Goal: Information Seeking & Learning: Learn about a topic

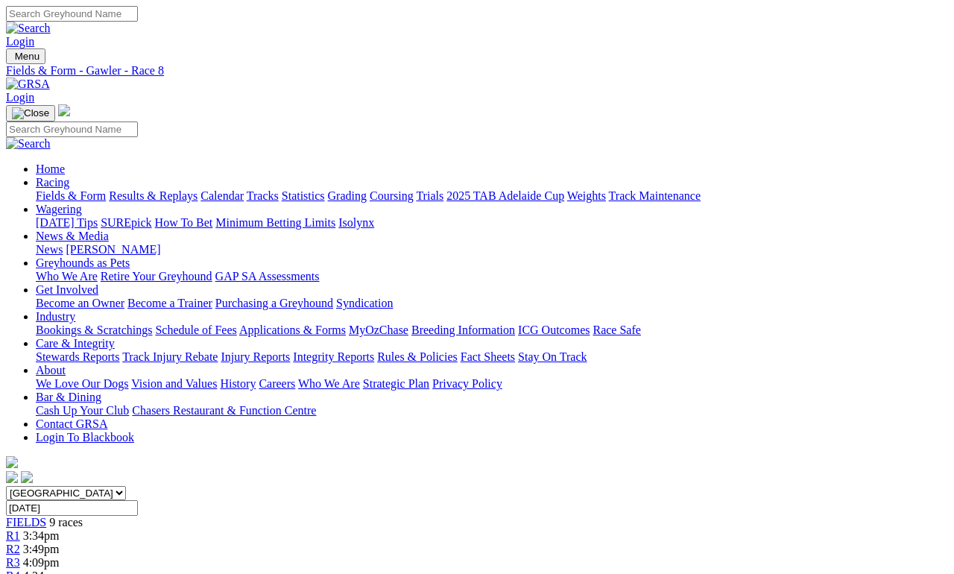
click at [53, 189] on link "Fields & Form" at bounding box center [71, 195] width 70 height 13
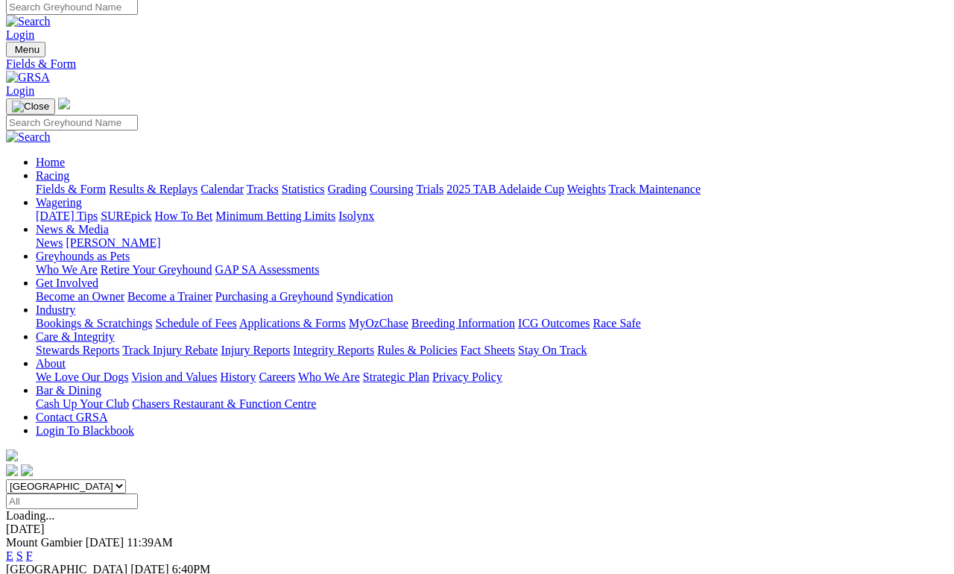
scroll to position [7, 0]
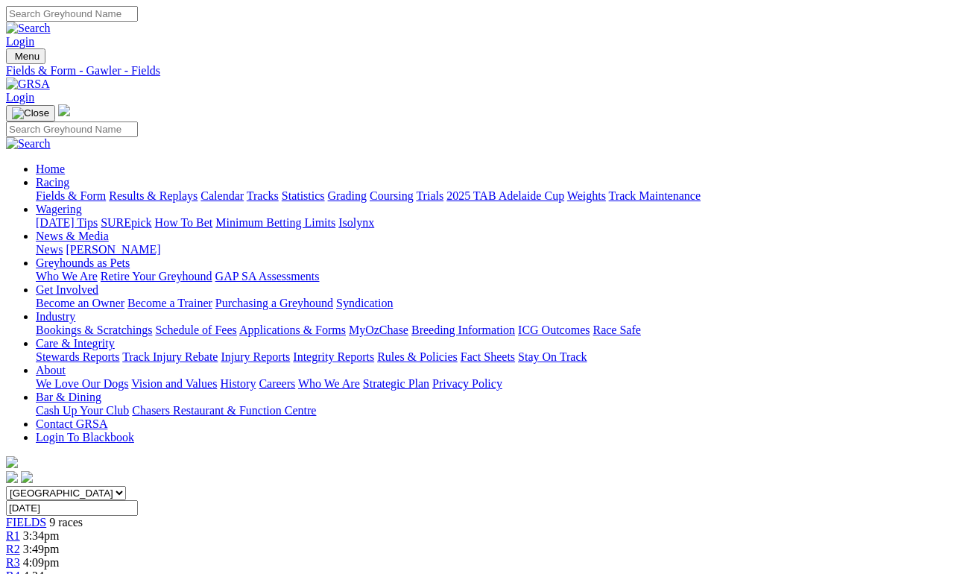
click at [69, 189] on link "Fields & Form" at bounding box center [71, 195] width 70 height 13
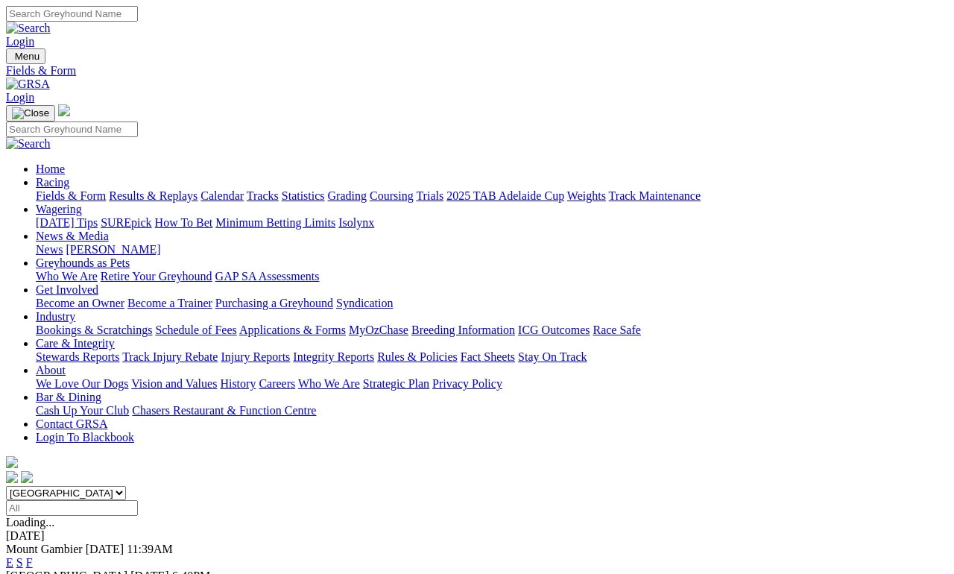
scroll to position [7, 0]
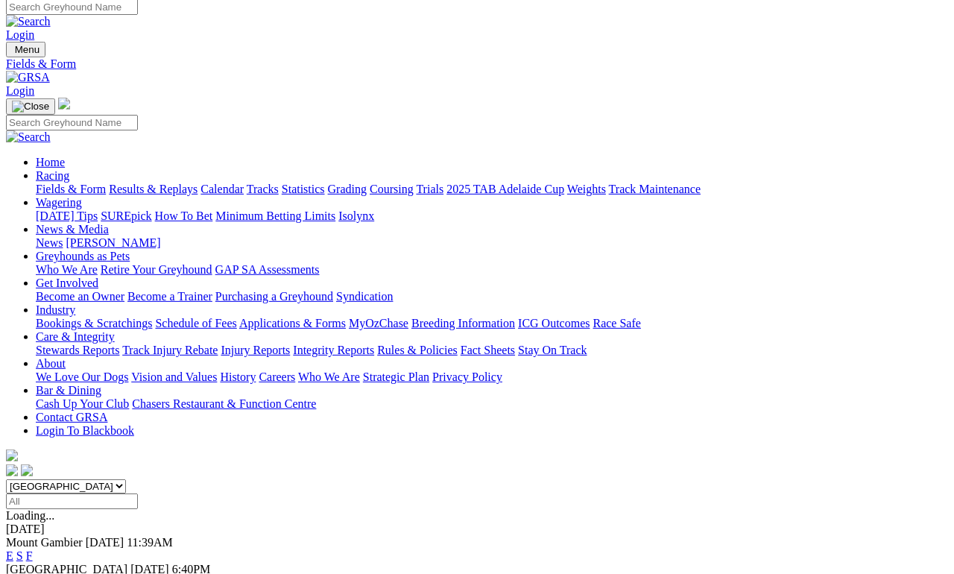
click at [933, 24] on div "Login" at bounding box center [477, 20] width 942 height 42
click at [33, 573] on link "F" at bounding box center [29, 582] width 7 height 13
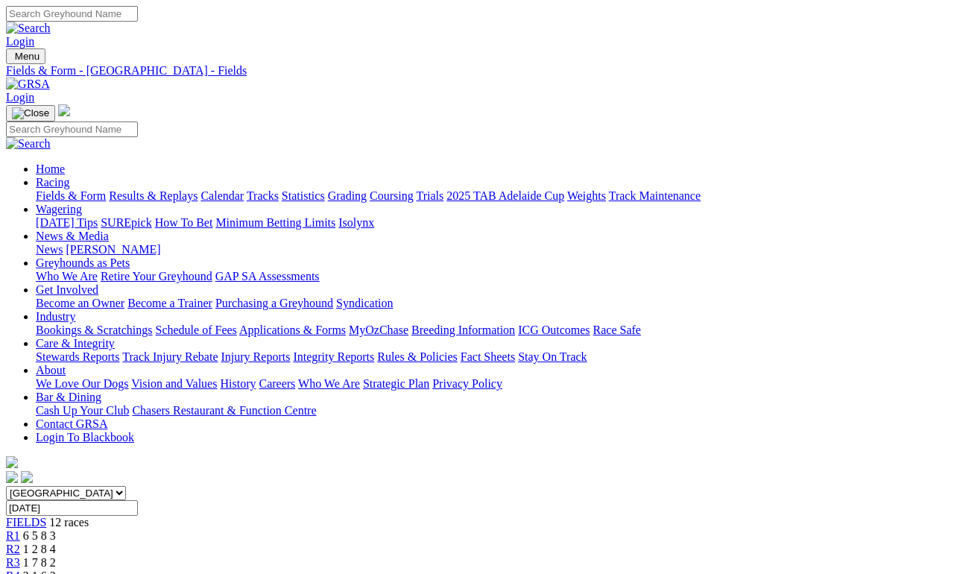
scroll to position [0, 1]
click at [189, 189] on link "Results & Replays" at bounding box center [153, 195] width 89 height 13
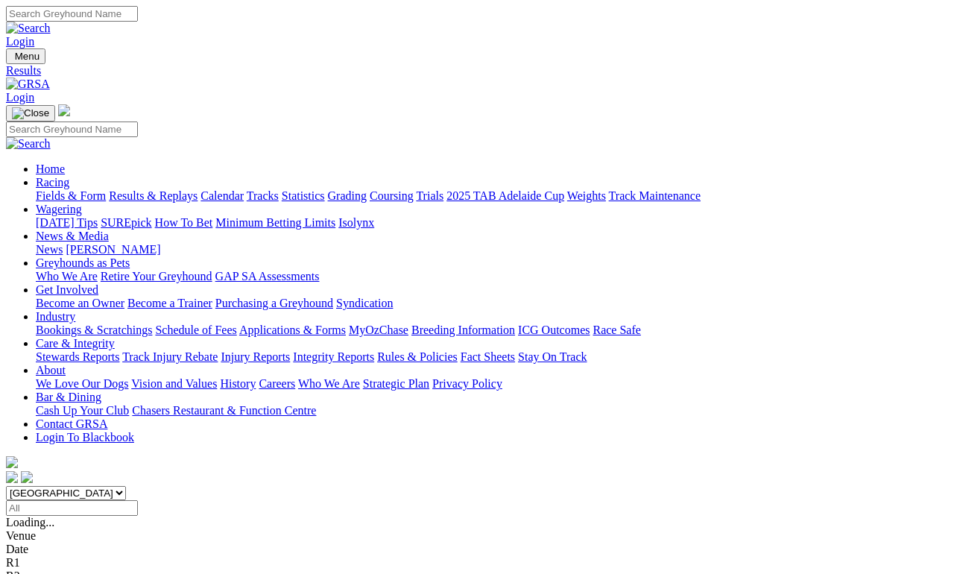
scroll to position [7, 0]
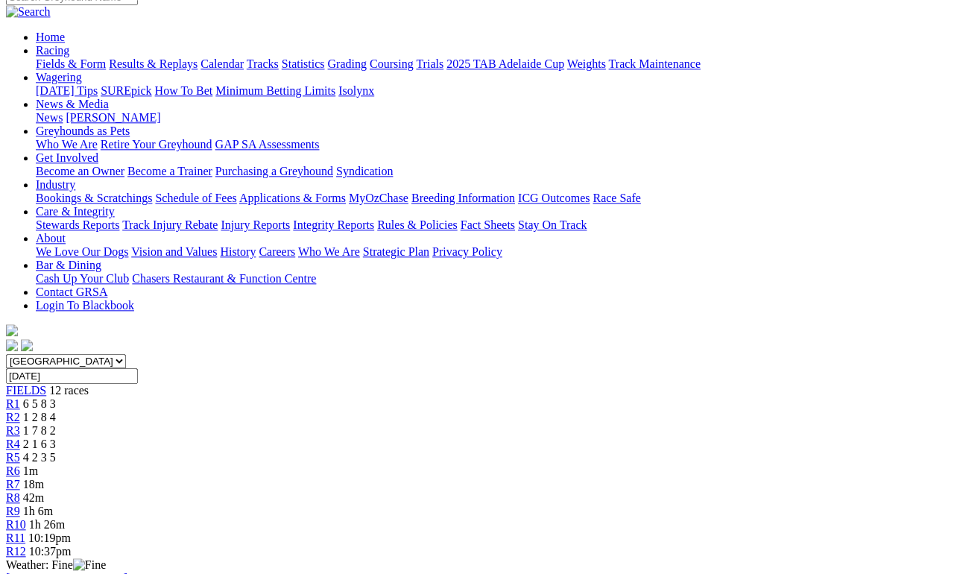
scroll to position [130, 0]
click at [20, 452] on span "R5" at bounding box center [13, 458] width 14 height 13
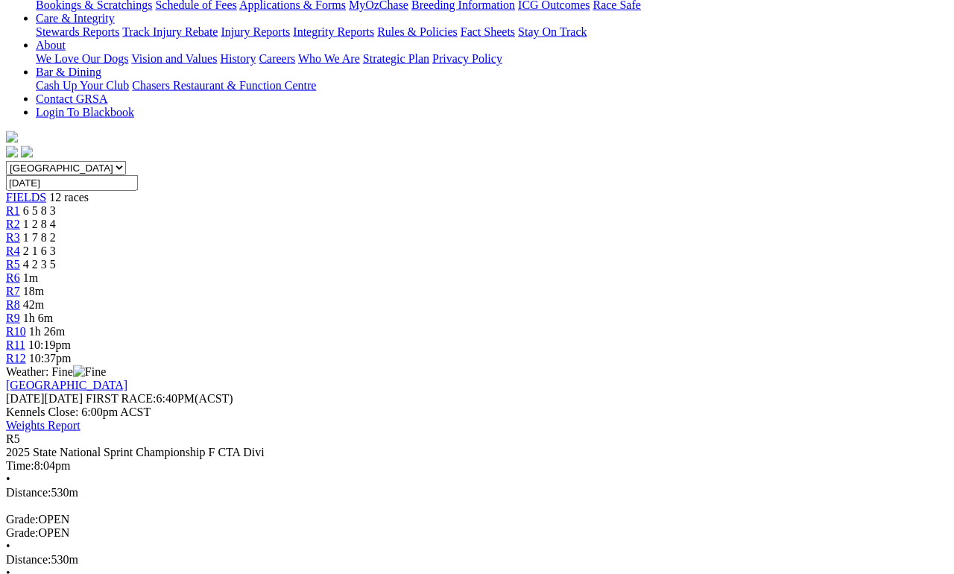
scroll to position [326, 0]
